Goal: Task Accomplishment & Management: Complete application form

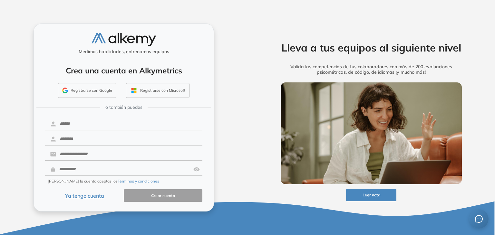
click at [99, 197] on button "Ya tengo cuenta" at bounding box center [84, 195] width 79 height 13
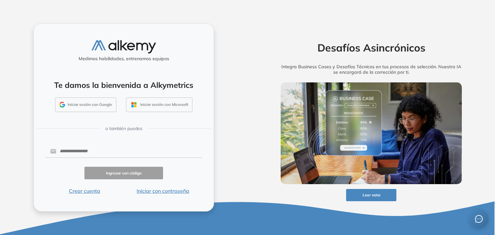
click at [277, 20] on div "Desafíos Asincrónicos Integra Business Cases y Desafíos Técnicos en tus proceso…" at bounding box center [370, 117] width 247 height 235
click at [99, 101] on button "Iniciar sesión con Google" at bounding box center [85, 105] width 61 height 15
